Goal: Transaction & Acquisition: Purchase product/service

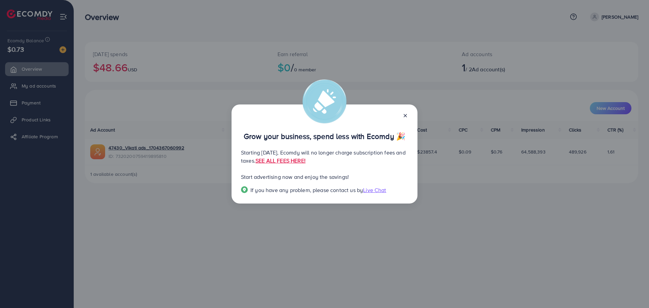
click at [404, 117] on line at bounding box center [405, 115] width 3 height 3
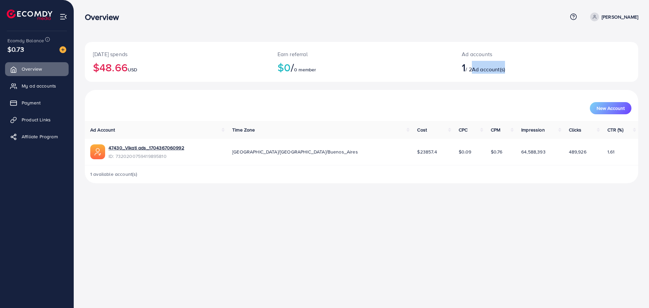
drag, startPoint x: 492, startPoint y: 69, endPoint x: 534, endPoint y: 68, distance: 41.9
click at [524, 68] on h2 "1 / 2 Ad account(s)" at bounding box center [523, 67] width 122 height 13
click at [534, 68] on h2 "1 / 2 Ad account(s)" at bounding box center [523, 67] width 122 height 13
drag, startPoint x: 23, startPoint y: 83, endPoint x: 31, endPoint y: 87, distance: 8.9
click at [23, 83] on span "My ad accounts" at bounding box center [40, 85] width 34 height 7
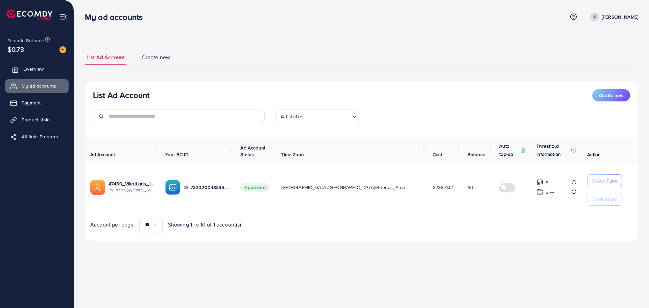
click at [36, 68] on span "Overview" at bounding box center [33, 69] width 20 height 7
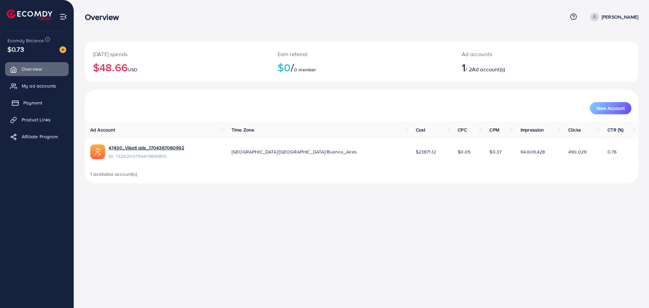
click at [42, 101] on link "Payment" at bounding box center [37, 103] width 64 height 14
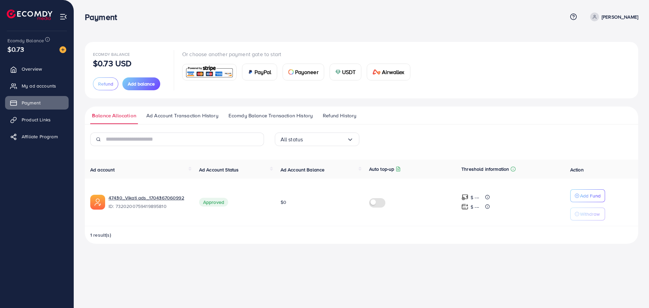
click at [344, 72] on span "USDT" at bounding box center [349, 72] width 14 height 8
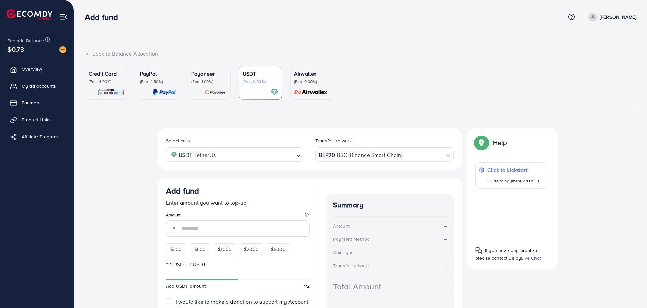
click at [201, 249] on div "Add fund Enter amount you want to top-up Amount $200 $500 $1000 $2000 $5000" at bounding box center [238, 220] width 144 height 69
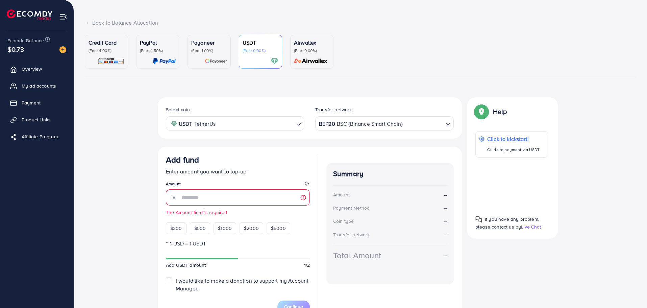
scroll to position [34, 0]
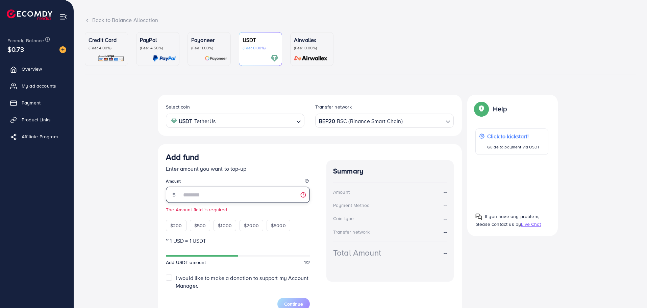
click at [247, 193] on input "number" at bounding box center [246, 195] width 128 height 16
type input "***"
click at [173, 195] on icon at bounding box center [174, 194] width 2 height 3
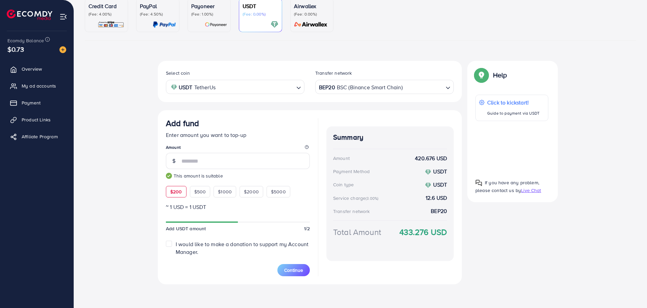
scroll to position [68, 0]
click at [287, 270] on span "Continue" at bounding box center [293, 269] width 19 height 7
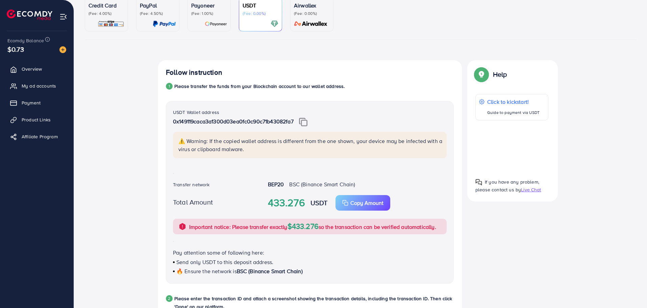
click at [306, 118] on img at bounding box center [303, 122] width 8 height 9
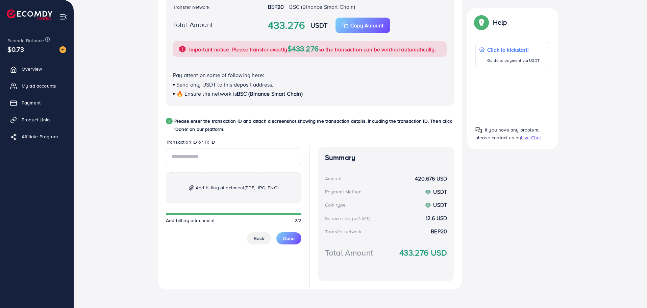
scroll to position [251, 0]
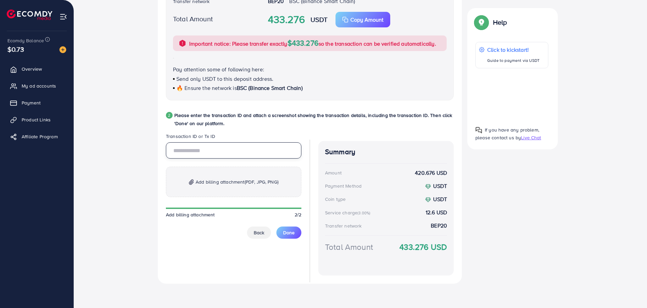
click at [226, 149] on input "text" at bounding box center [234, 150] width 136 height 16
paste input "**********"
type input "**********"
click at [217, 177] on p "Add billing attachment (PDF, JPG, PNG)" at bounding box center [234, 182] width 136 height 30
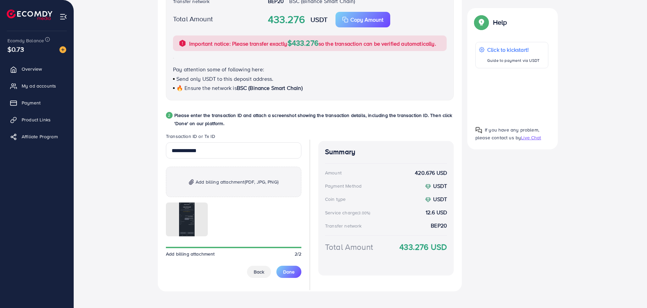
drag, startPoint x: 287, startPoint y: 272, endPoint x: 291, endPoint y: 265, distance: 8.5
click at [288, 272] on span "Done" at bounding box center [288, 271] width 11 height 7
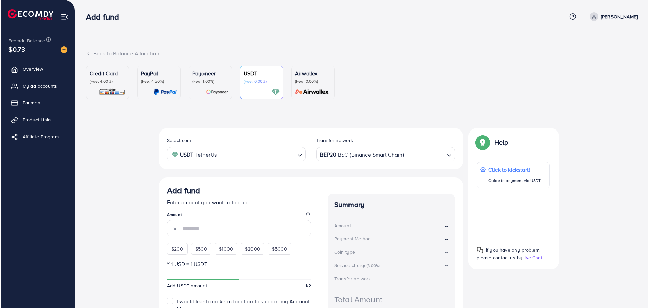
scroll to position [0, 0]
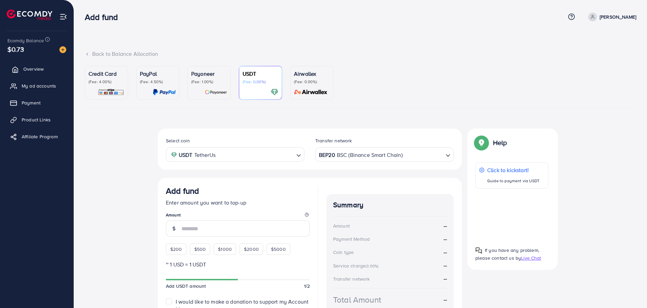
click at [20, 68] on link "Overview" at bounding box center [37, 69] width 64 height 14
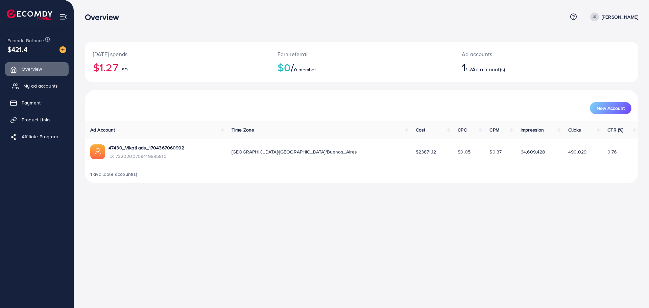
click at [53, 84] on span "My ad accounts" at bounding box center [40, 85] width 34 height 7
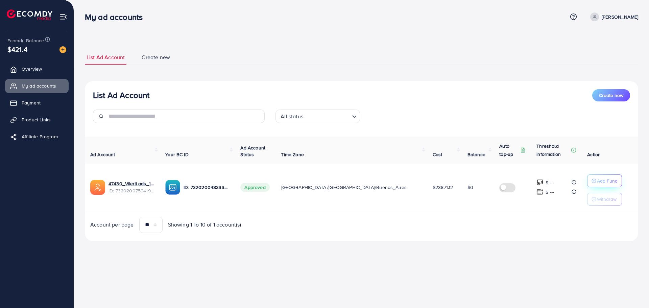
click at [597, 178] on p "Add Fund" at bounding box center [607, 181] width 21 height 8
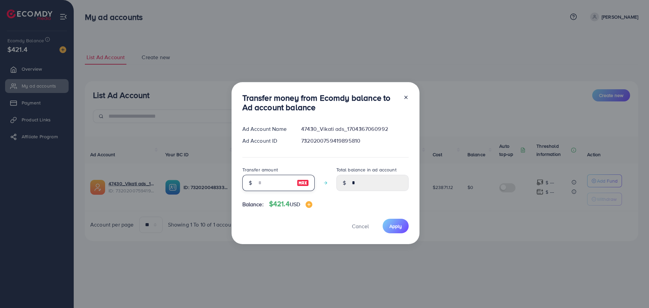
drag, startPoint x: 292, startPoint y: 181, endPoint x: 295, endPoint y: 181, distance: 3.7
click at [292, 181] on input "number" at bounding box center [275, 183] width 34 height 16
click at [302, 183] on img at bounding box center [303, 183] width 12 height 8
type input "***"
type input "******"
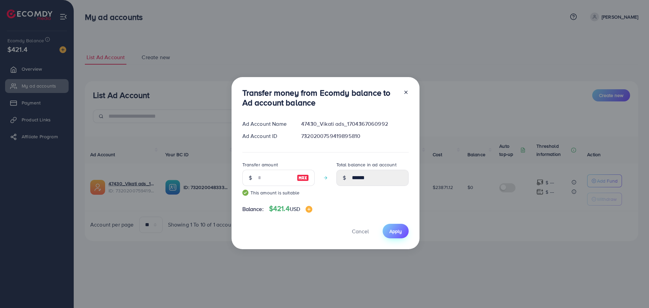
click at [397, 228] on span "Apply" at bounding box center [395, 231] width 13 height 7
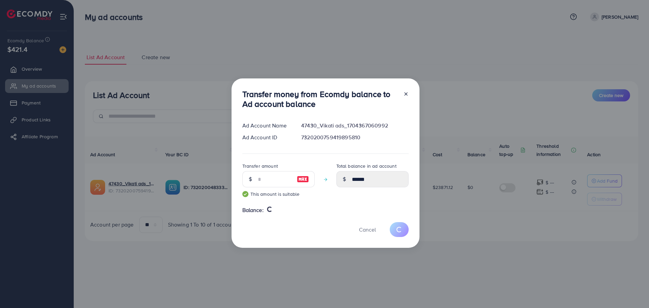
type input "*"
